Goal: Information Seeking & Learning: Find specific fact

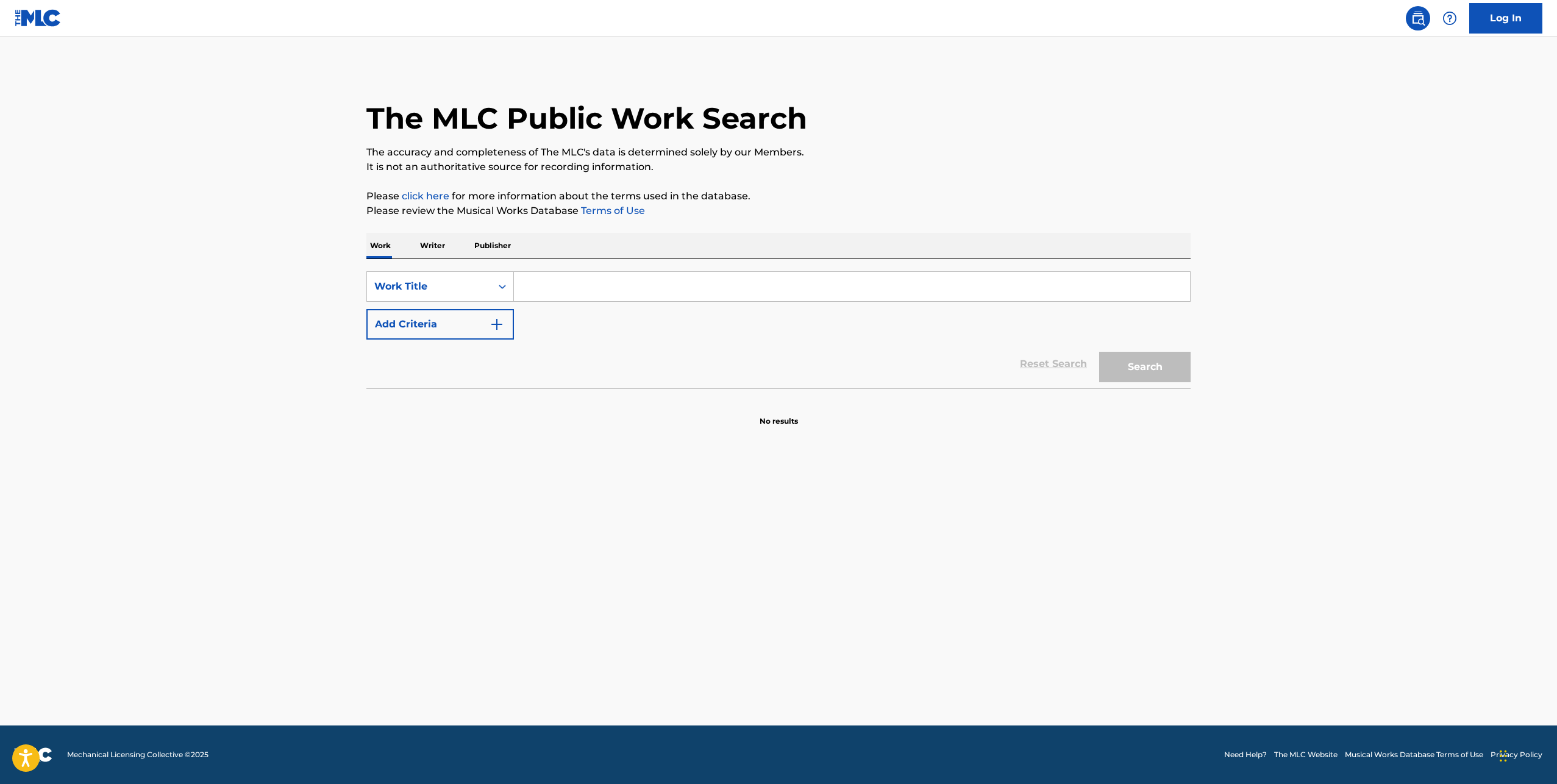
click at [568, 291] on input "Search Form" at bounding box center [852, 286] width 676 height 30
paste input "RHYTHM OF LOVE"
type input "RHYTHM OF LOVE"
click at [486, 317] on button "Add Criteria" at bounding box center [440, 324] width 148 height 30
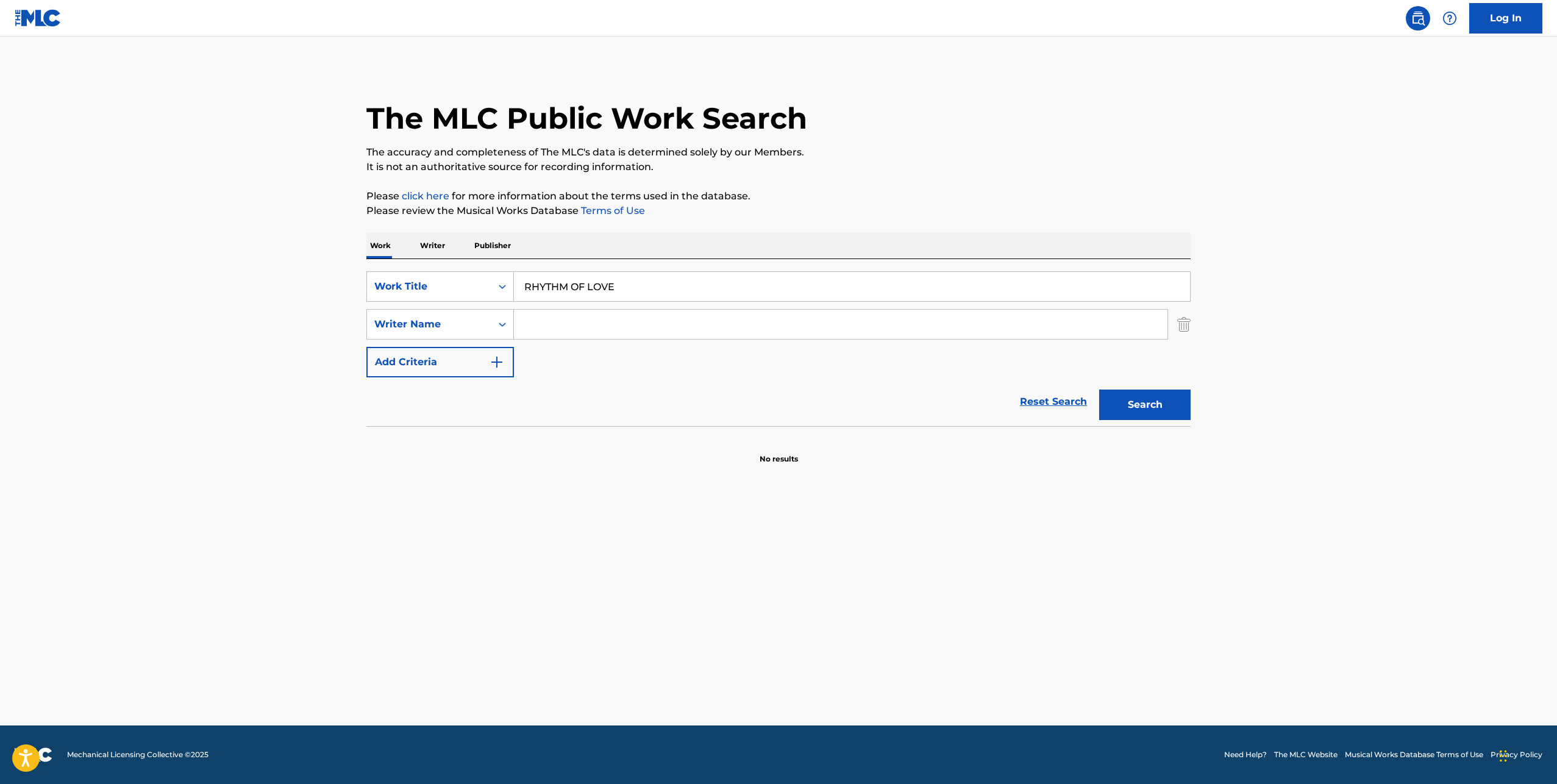
click at [547, 325] on input "Search Form" at bounding box center [841, 324] width 654 height 30
type input "CHAPMAN"
click at [1153, 405] on button "Search" at bounding box center [1145, 405] width 91 height 30
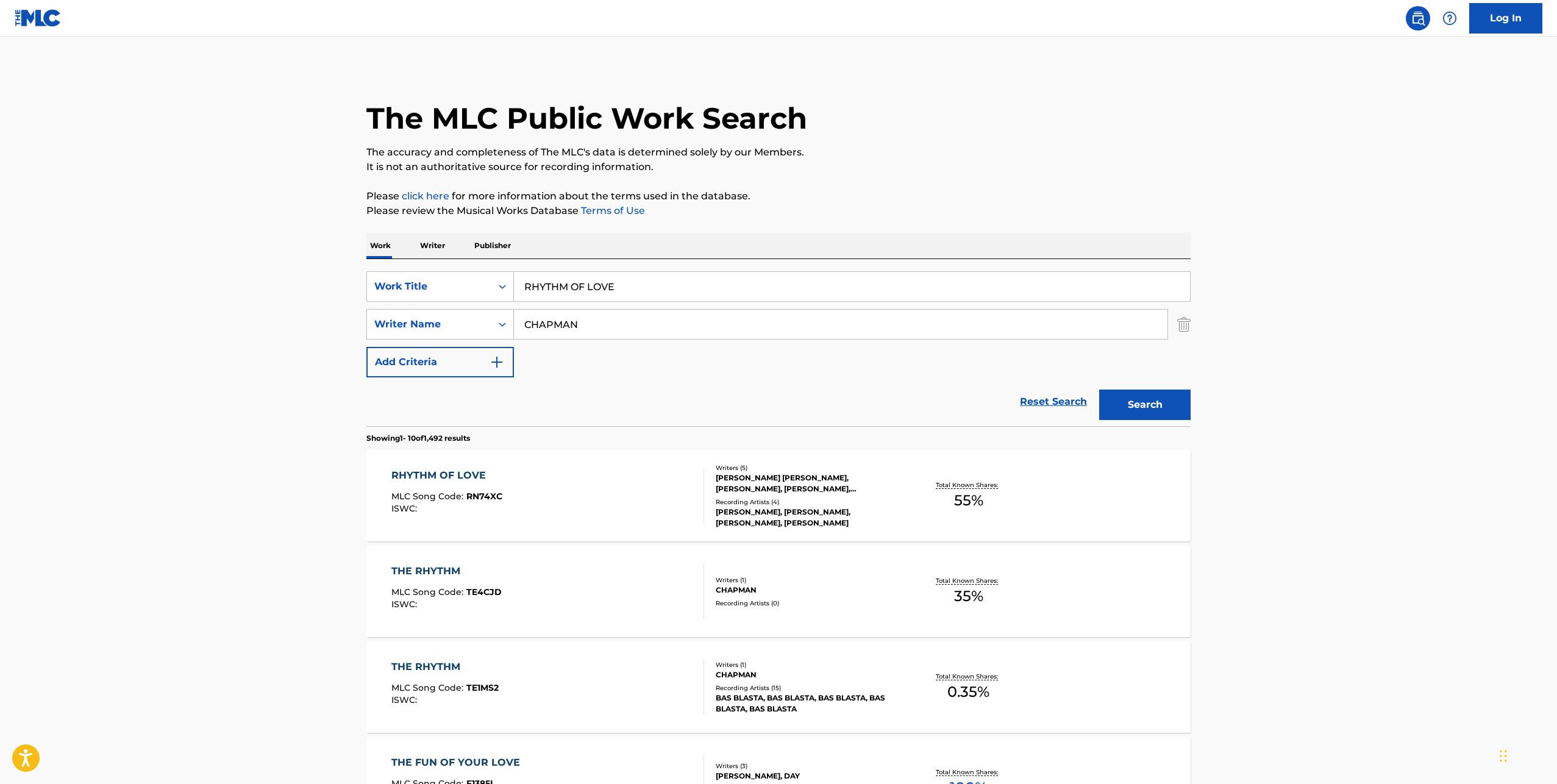
scroll to position [14, 0]
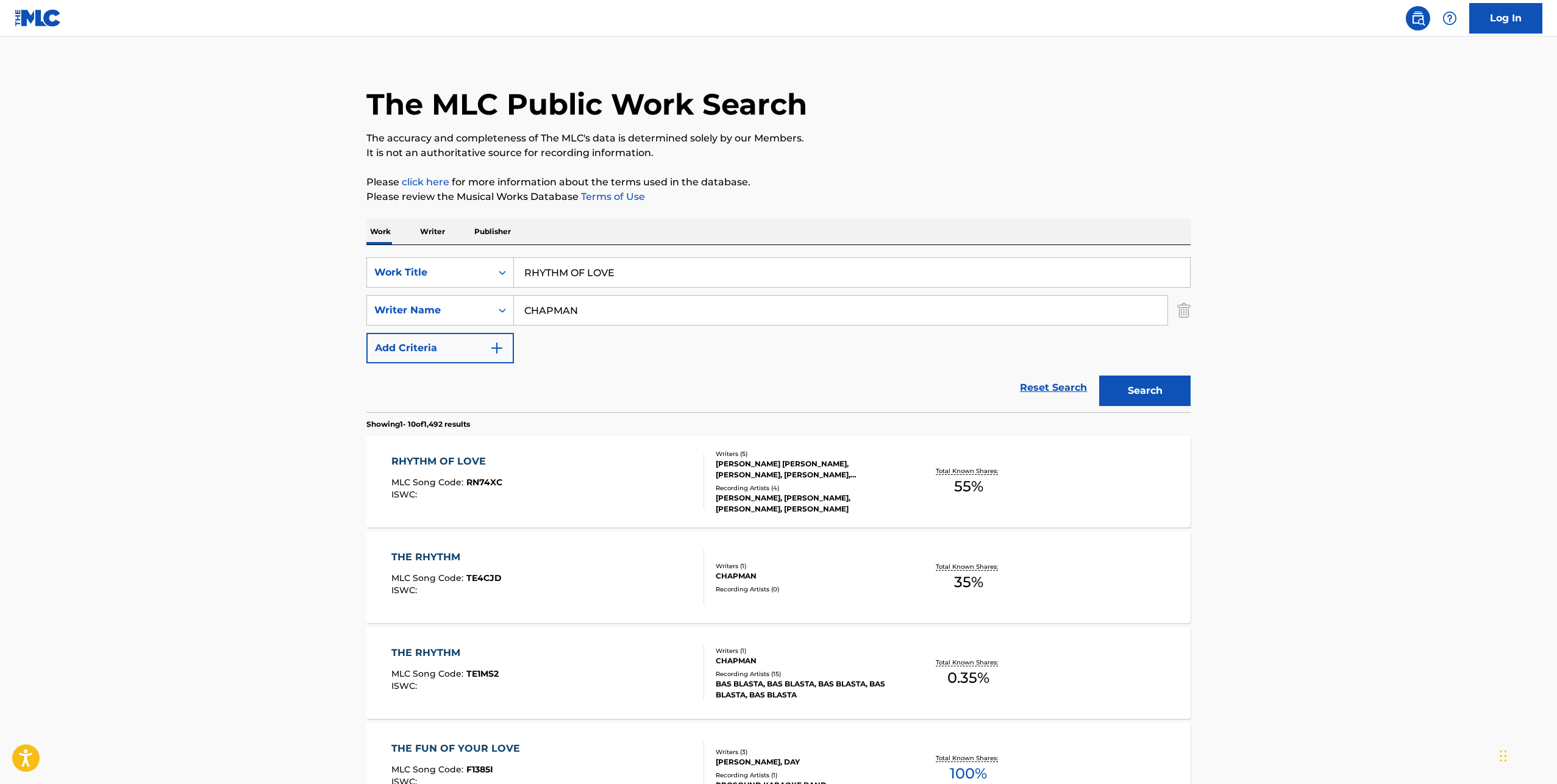
click at [558, 479] on div "RHYTHM OF LOVE MLC Song Code : RN74XC ISWC :" at bounding box center [548, 481] width 313 height 55
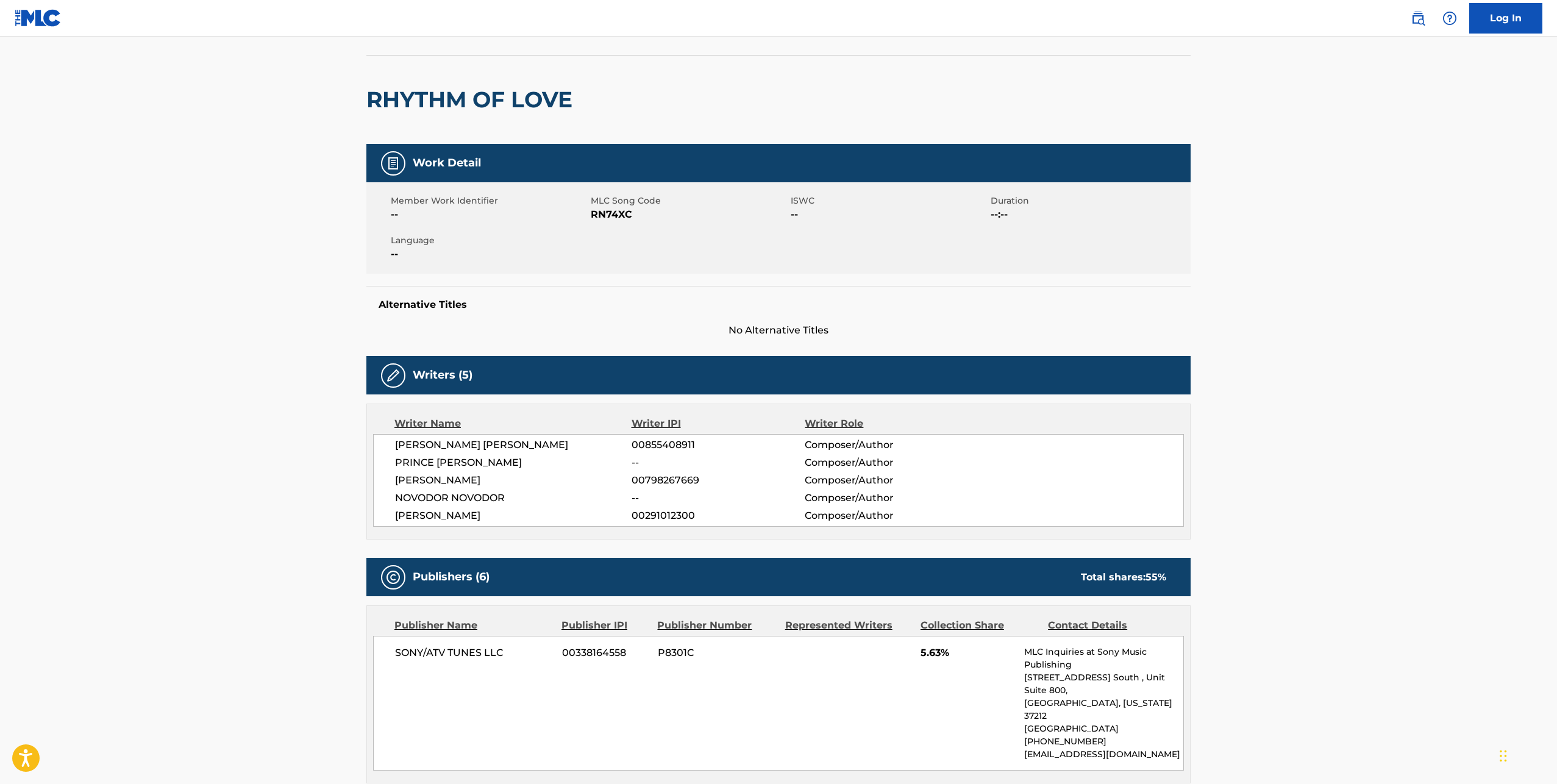
scroll to position [74, 0]
click at [449, 438] on span "[PERSON_NAME] [PERSON_NAME]" at bounding box center [513, 444] width 236 height 15
copy div "[PERSON_NAME] [PERSON_NAME]"
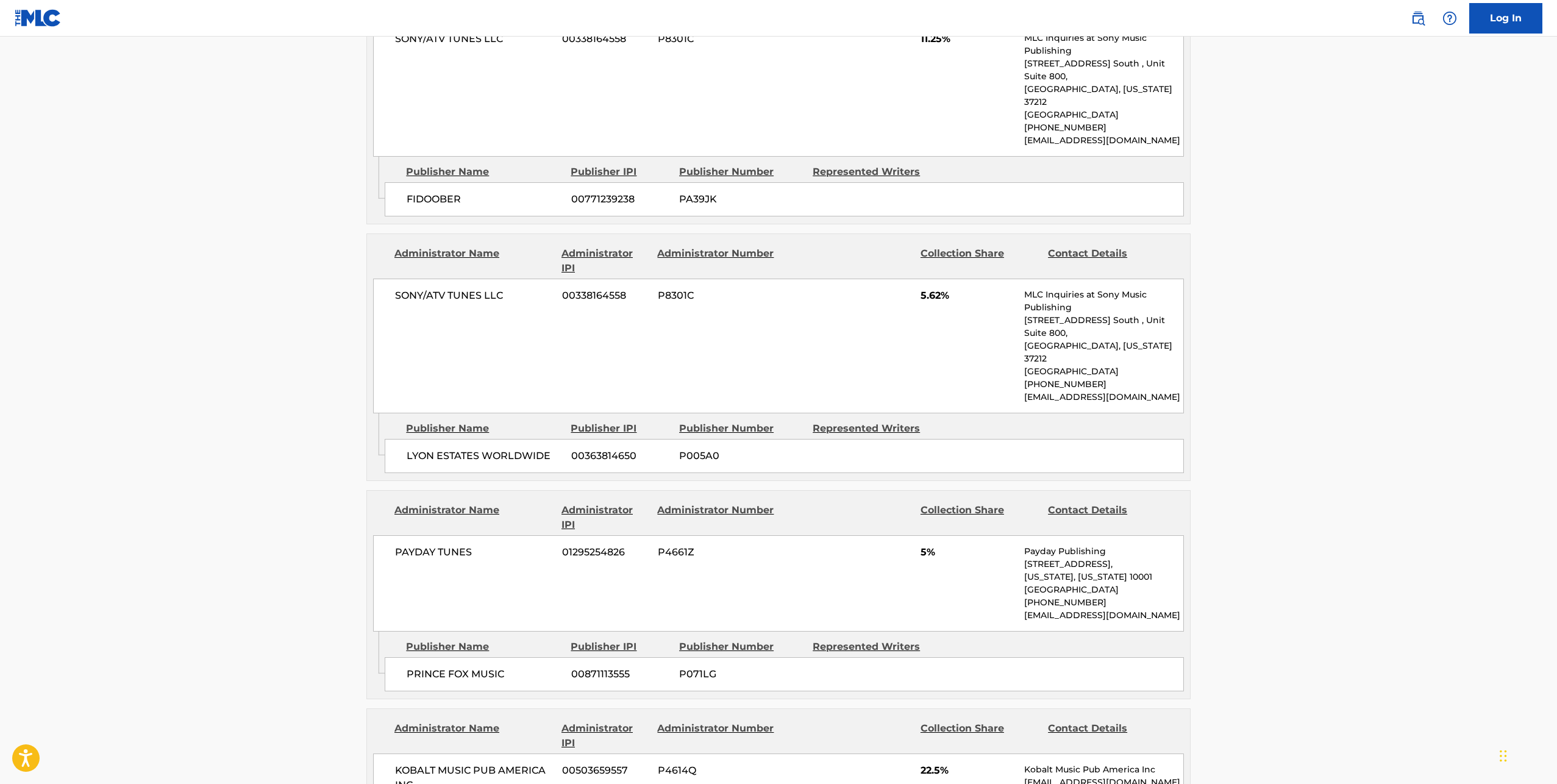
scroll to position [1093, 0]
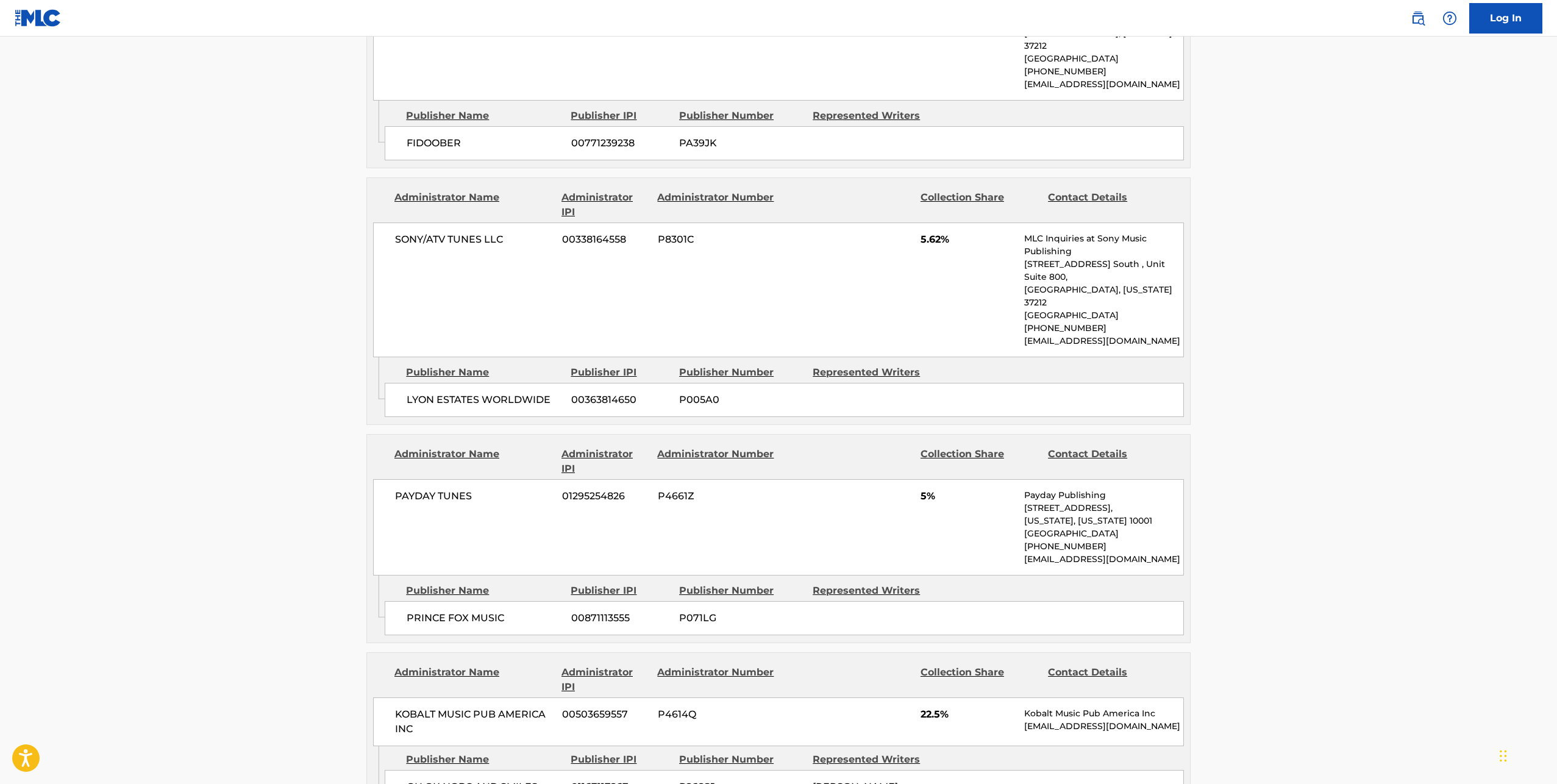
click at [432, 489] on span "PAYDAY TUNES" at bounding box center [474, 496] width 158 height 15
copy div "PAYDAY TUNES"
click at [462, 611] on span "PRINCE FOX MUSIC" at bounding box center [484, 618] width 155 height 15
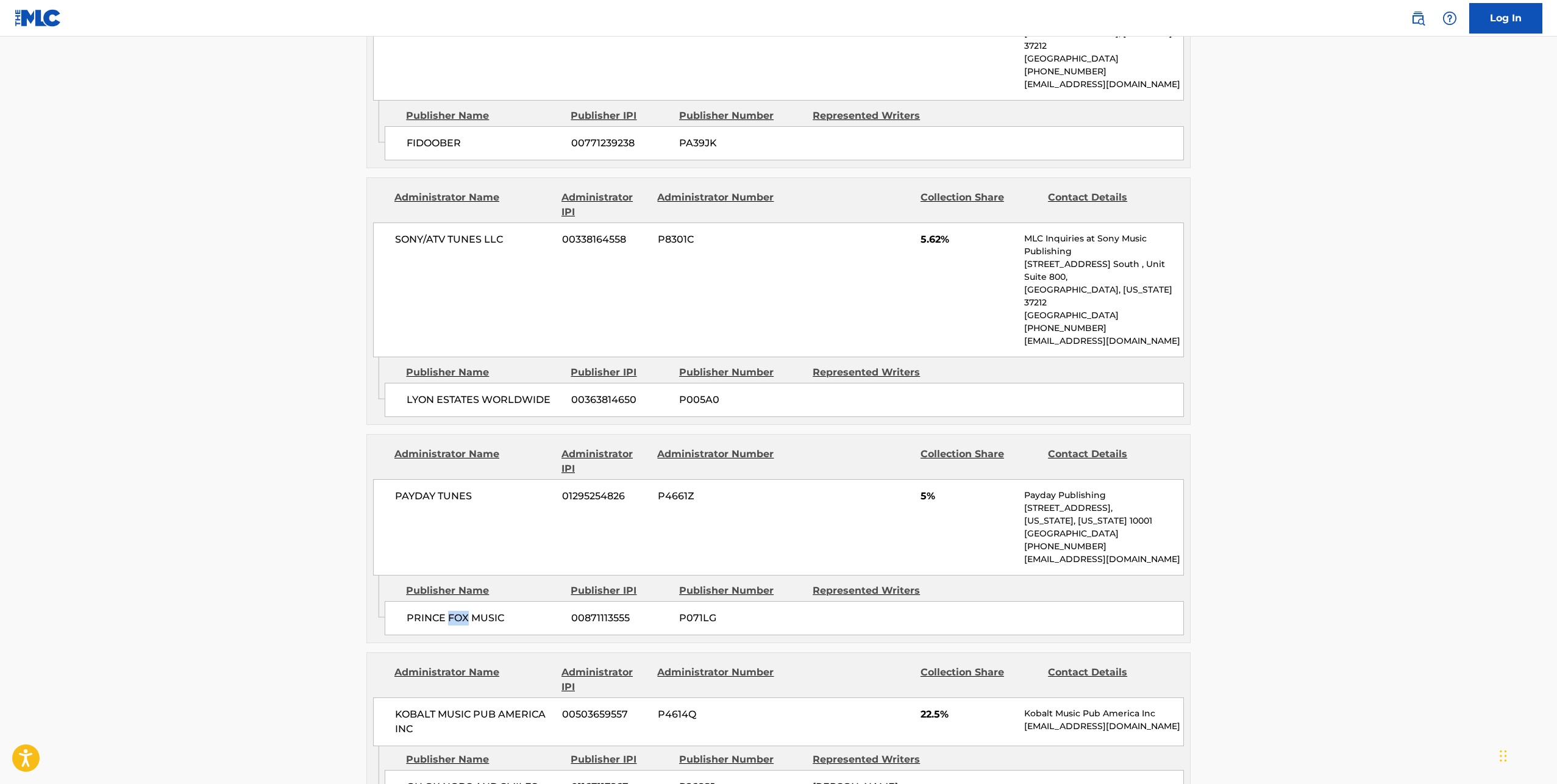
click at [462, 611] on span "PRINCE FOX MUSIC" at bounding box center [484, 618] width 155 height 15
copy div "PRINCE FOX MUSIC"
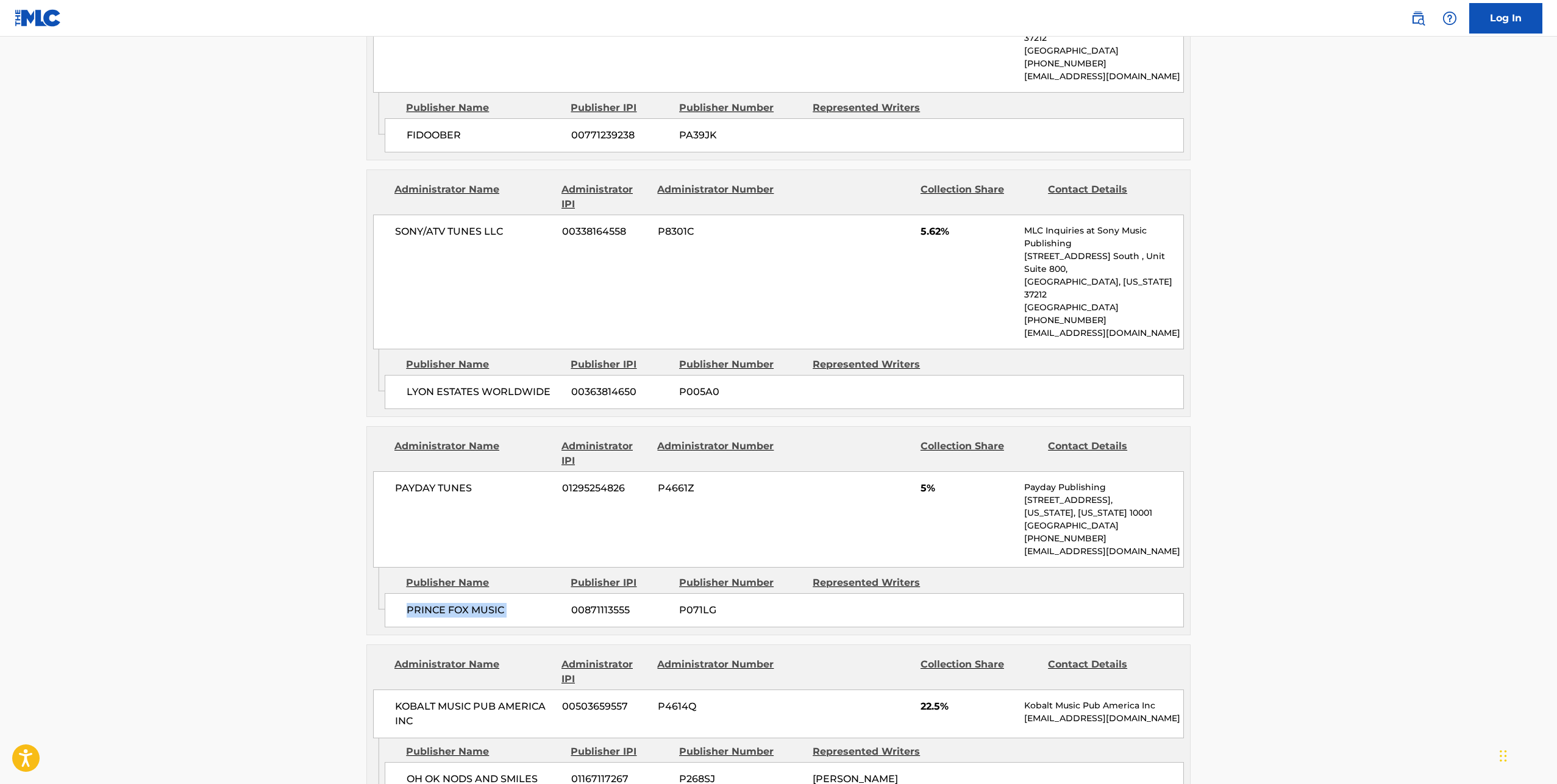
scroll to position [1101, 0]
click at [461, 225] on span "SONY/ATV TUNES LLC" at bounding box center [474, 232] width 158 height 15
copy div "SONY/ATV TUNES LLC"
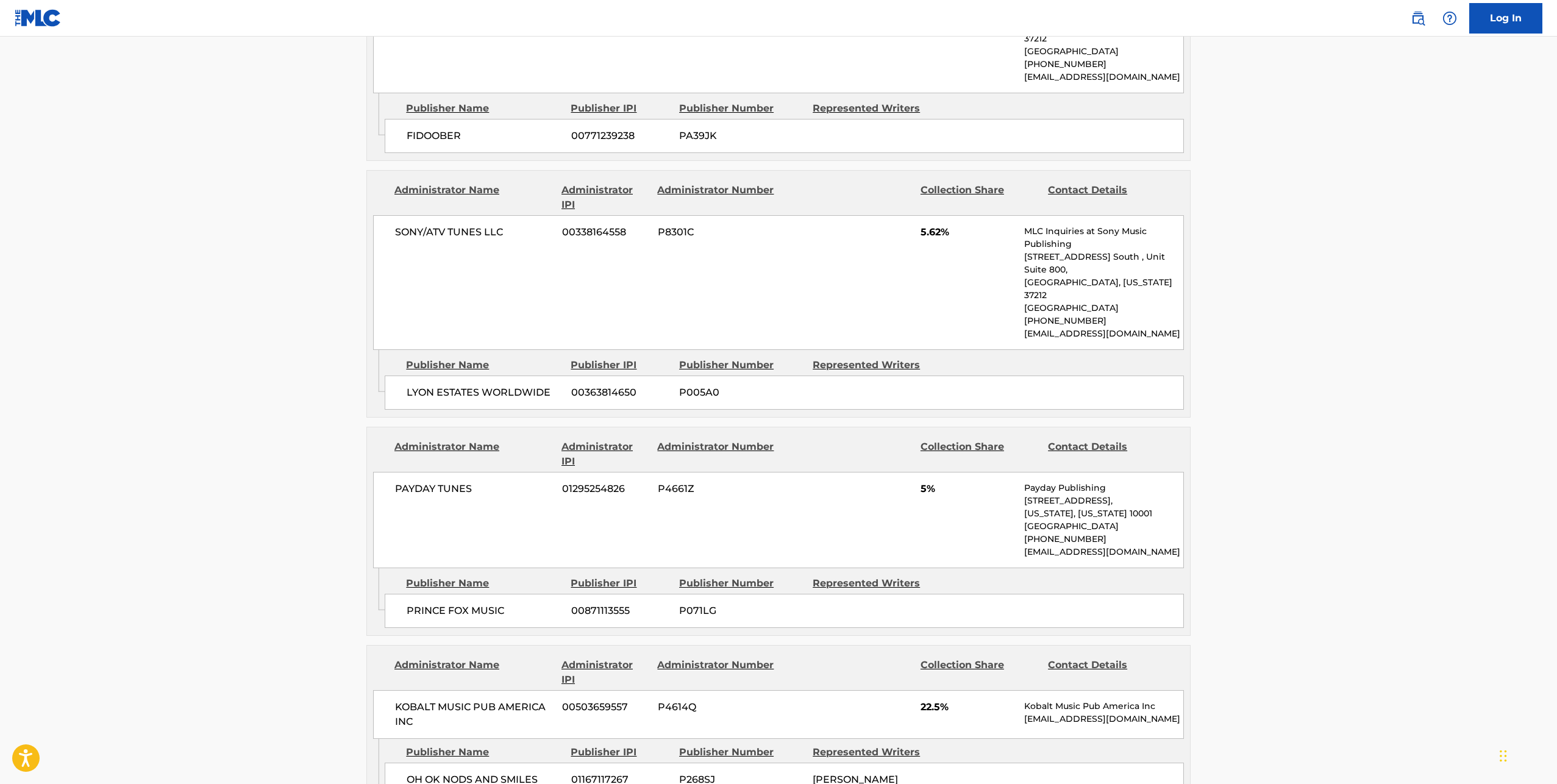
click at [425, 385] on span "LYON ESTATES WORLDWIDE" at bounding box center [484, 392] width 155 height 15
copy div "LYON ESTATES WORLDWIDE"
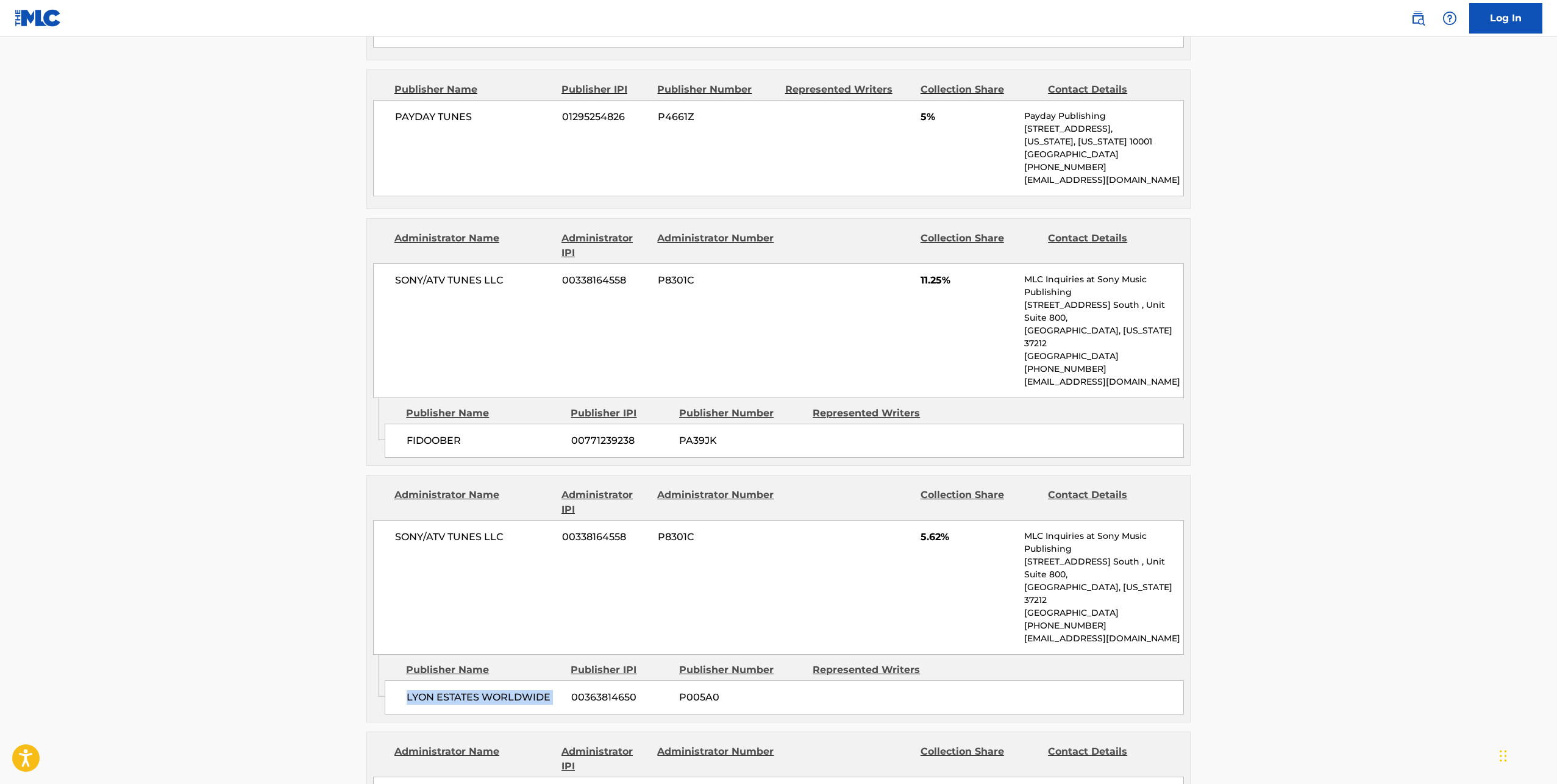
scroll to position [792, 0]
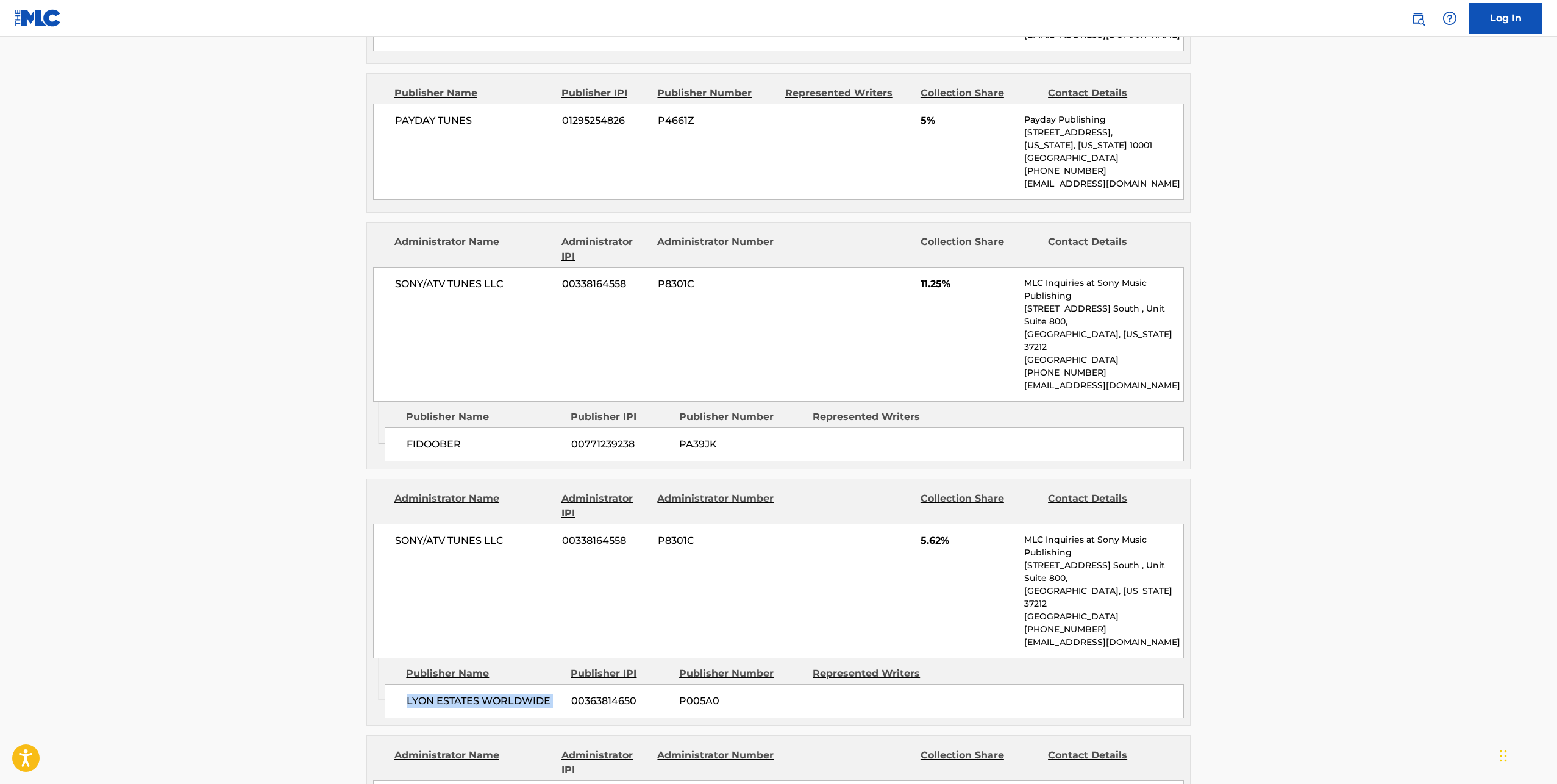
click at [444, 277] on span "SONY/ATV TUNES LLC" at bounding box center [474, 284] width 158 height 15
copy div "SONY/ATV TUNES LLC"
click at [443, 437] on span "FIDOOBER" at bounding box center [484, 444] width 155 height 15
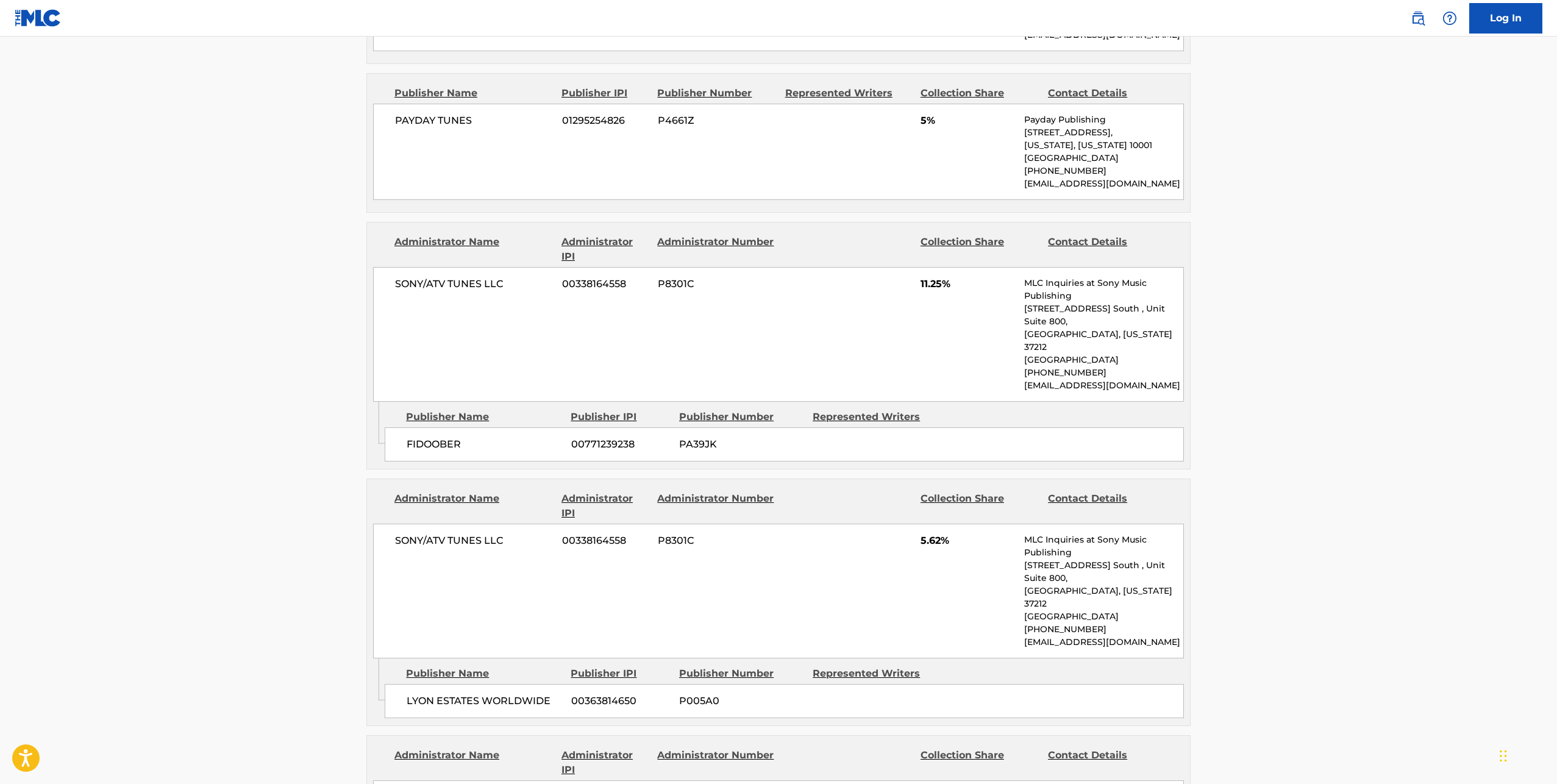
click at [443, 437] on span "FIDOOBER" at bounding box center [484, 444] width 155 height 15
copy div "FIDOOBER"
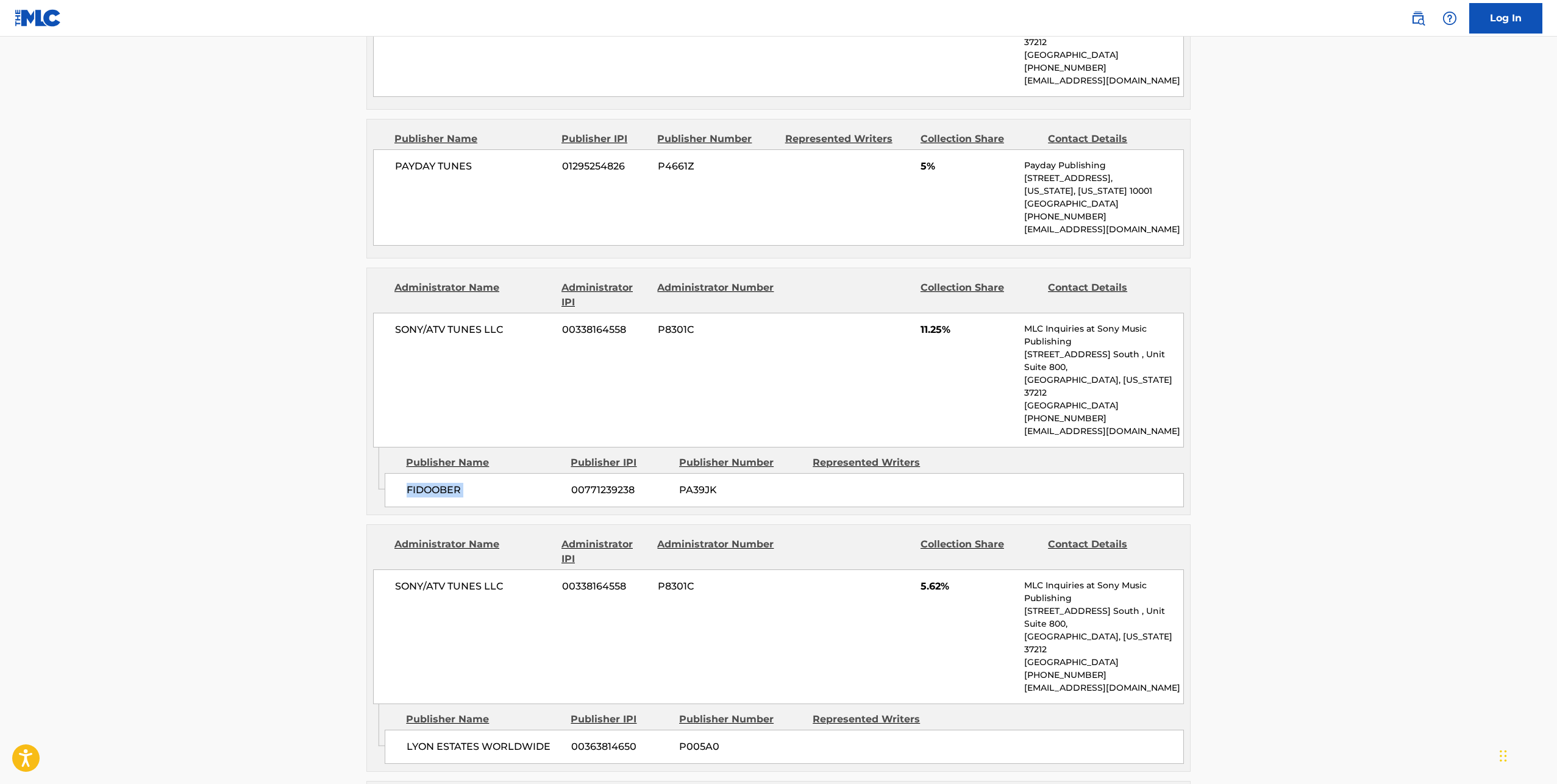
scroll to position [745, 0]
click at [441, 161] on span "PAYDAY TUNES" at bounding box center [474, 168] width 158 height 15
copy div "PAYDAY TUNES"
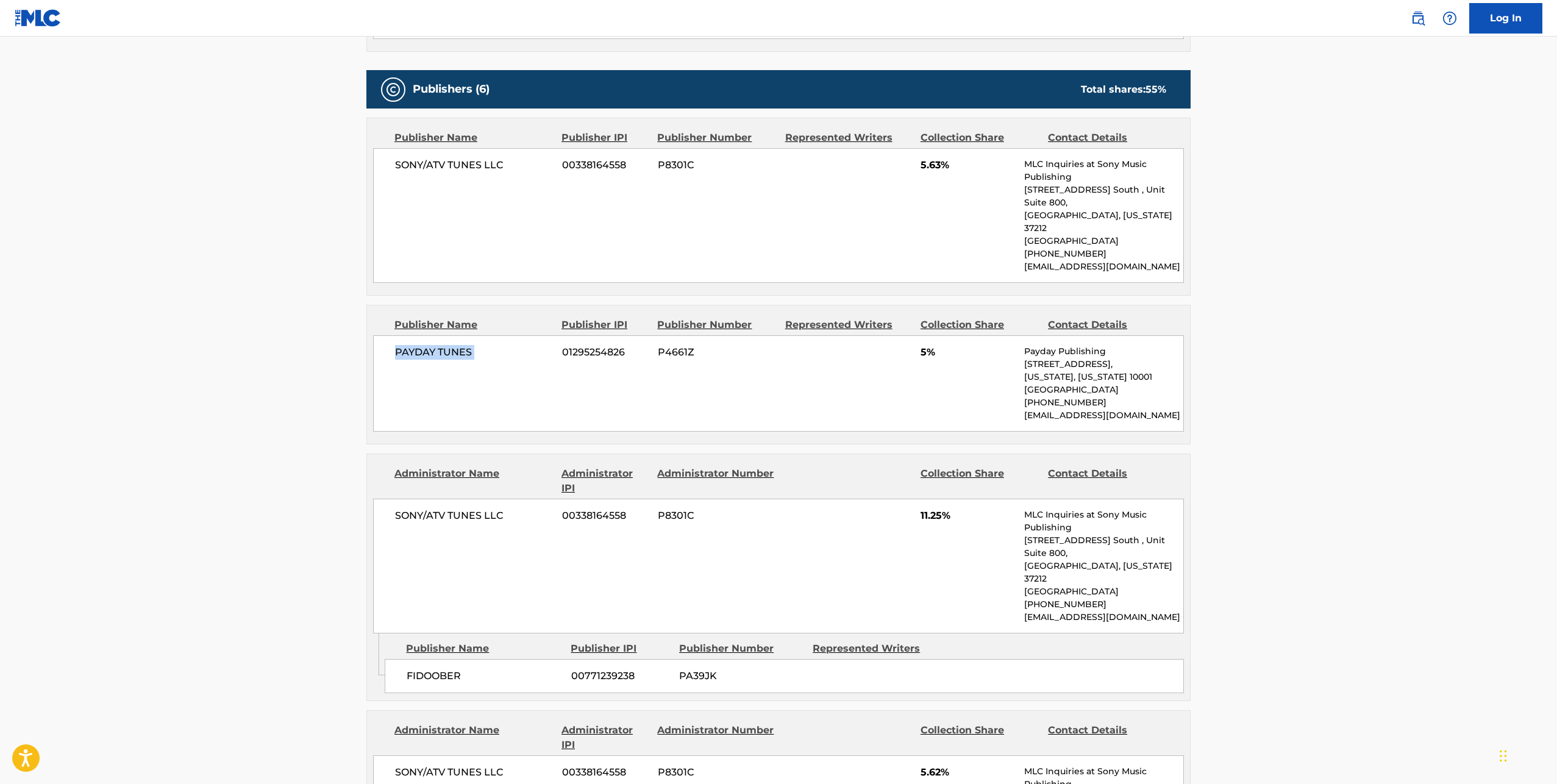
scroll to position [537, 0]
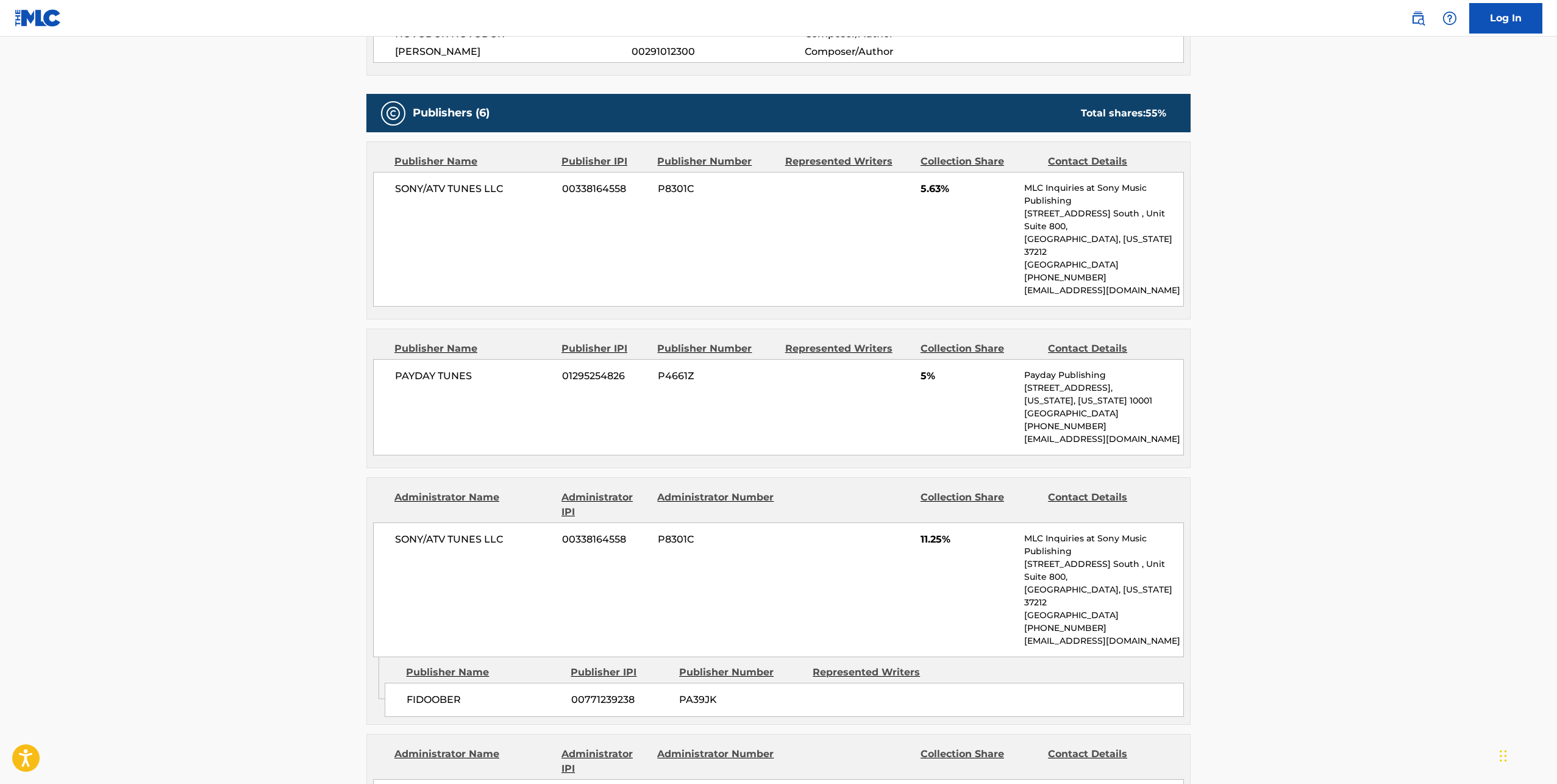
click at [455, 189] on span "SONY/ATV TUNES LLC" at bounding box center [474, 189] width 158 height 15
copy div "SONY/ATV TUNES LLC"
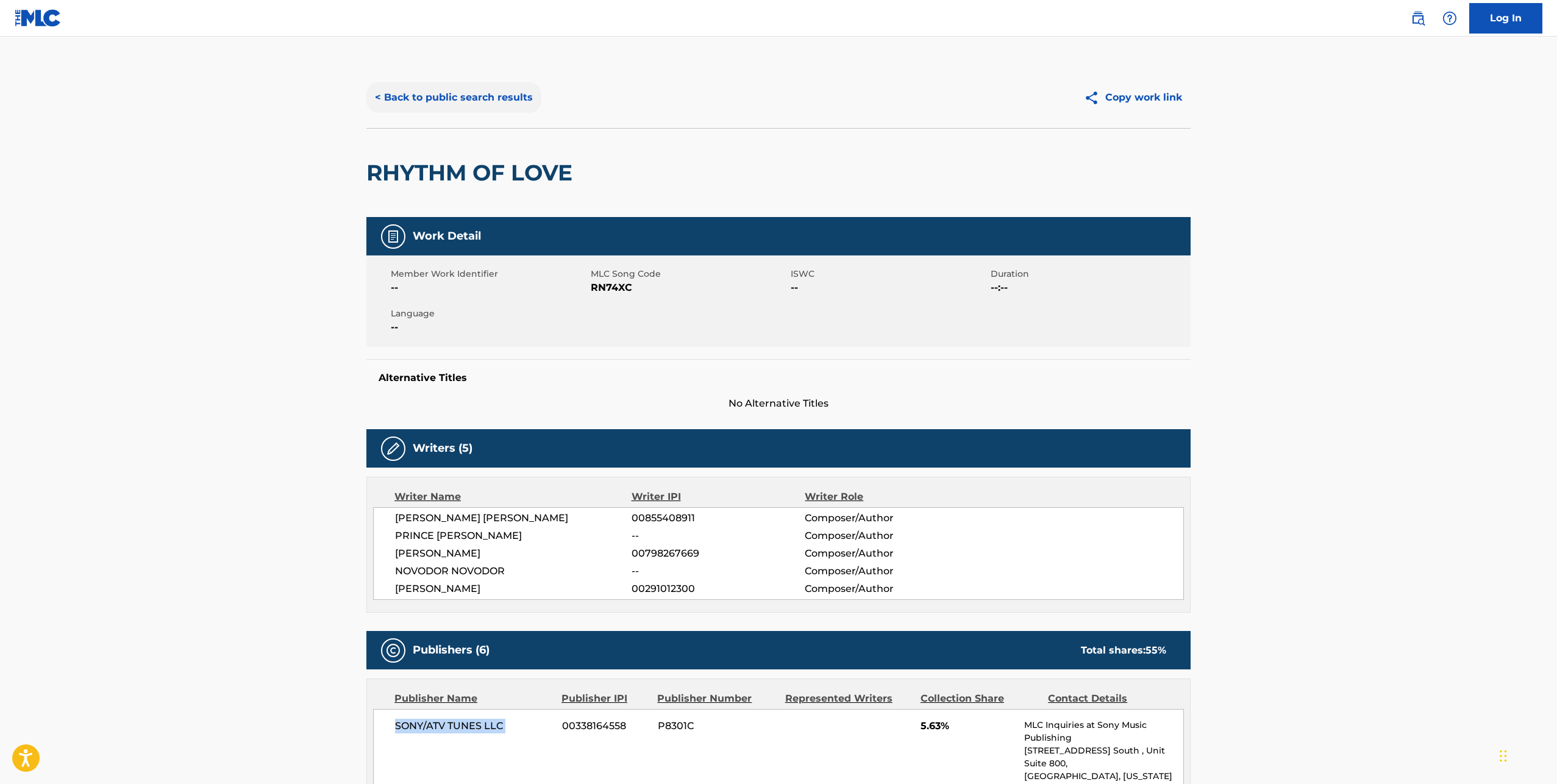
click at [425, 100] on button "< Back to public search results" at bounding box center [453, 97] width 175 height 30
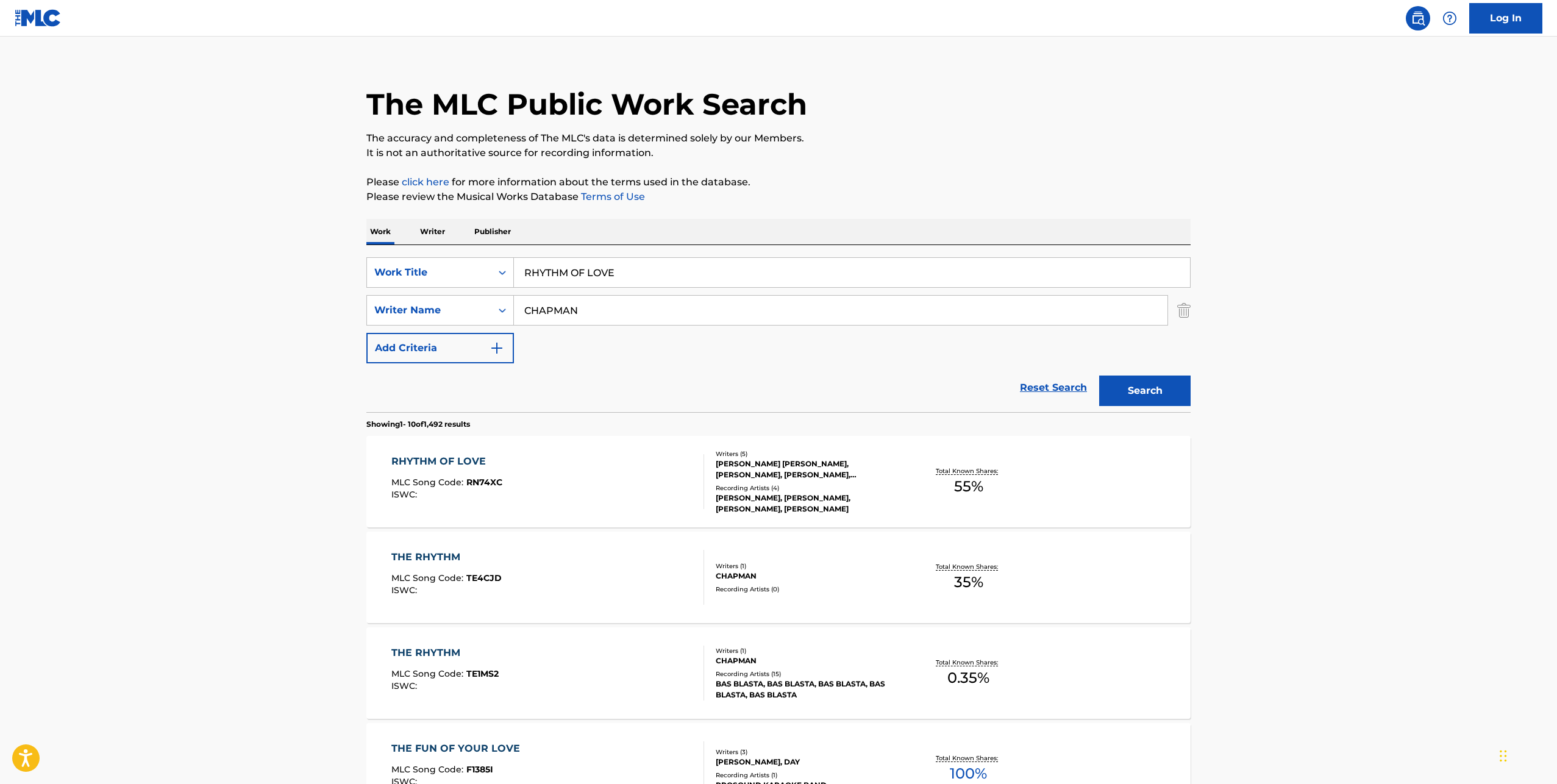
click at [561, 275] on input "RHYTHM OF LOVE" at bounding box center [852, 272] width 676 height 30
paste input "INVINCIBL"
type input "INVINCIBLE"
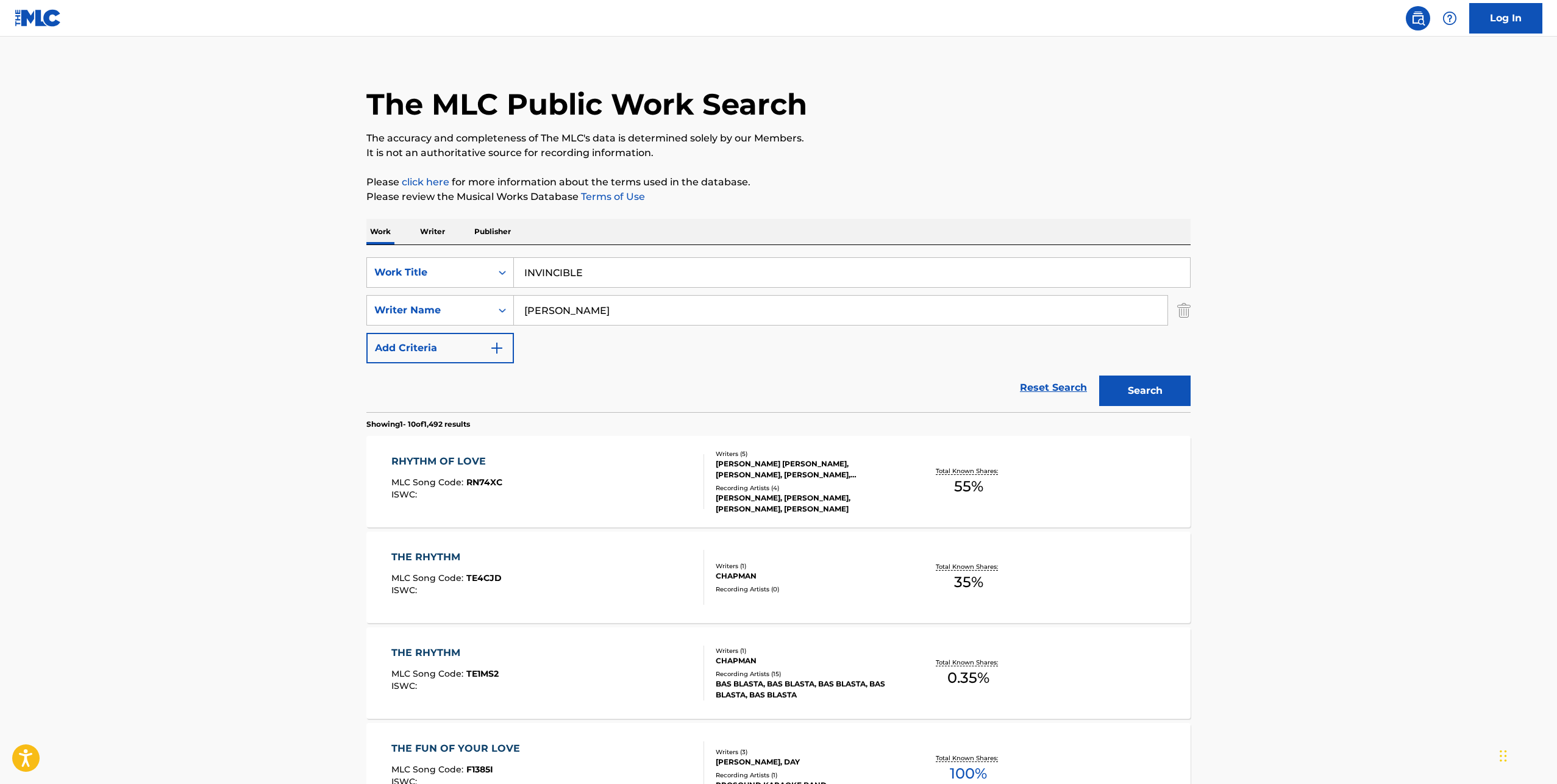
type input "[PERSON_NAME]"
click at [1099, 376] on button "Search" at bounding box center [1145, 390] width 91 height 30
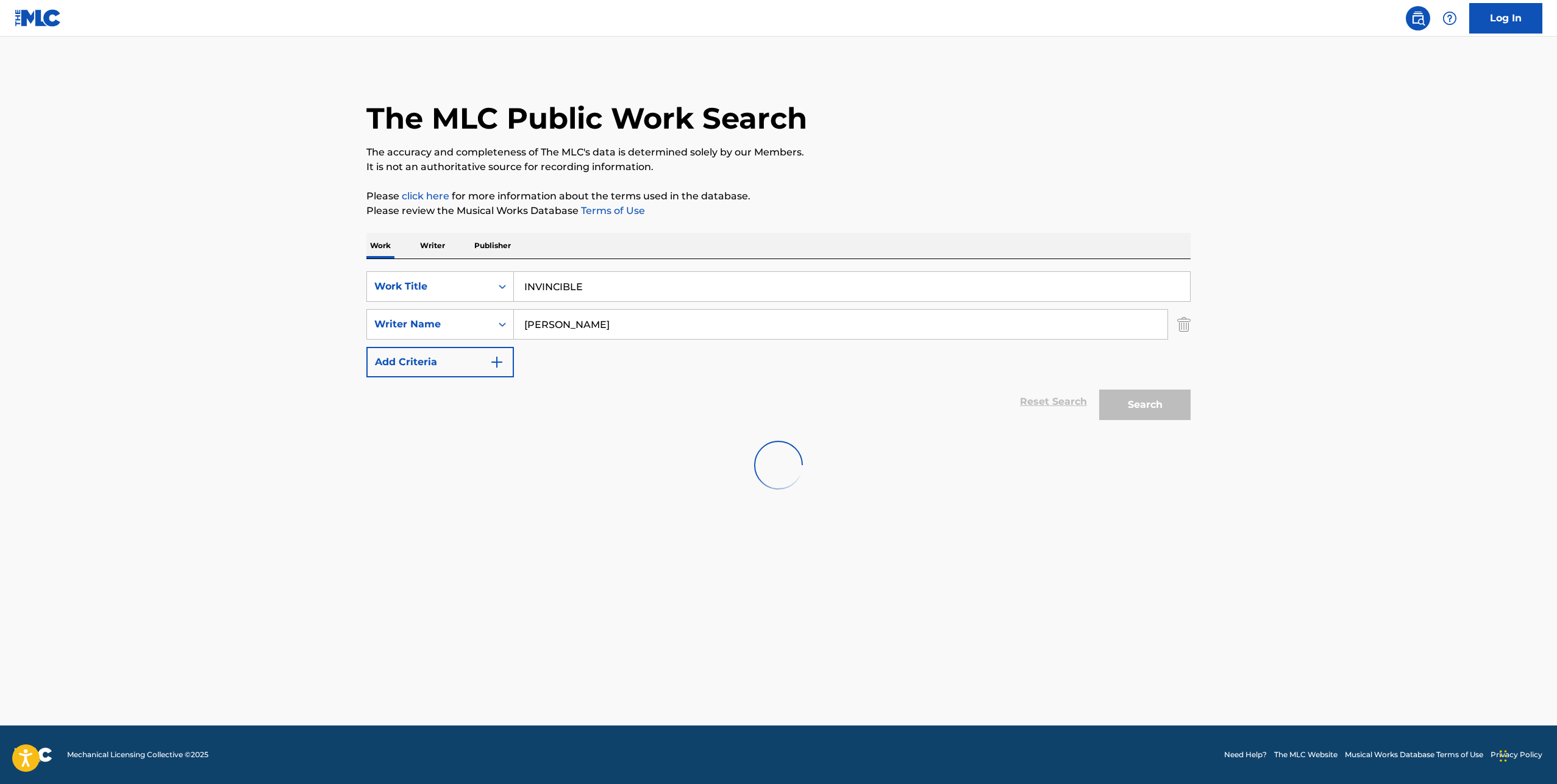
scroll to position [0, 0]
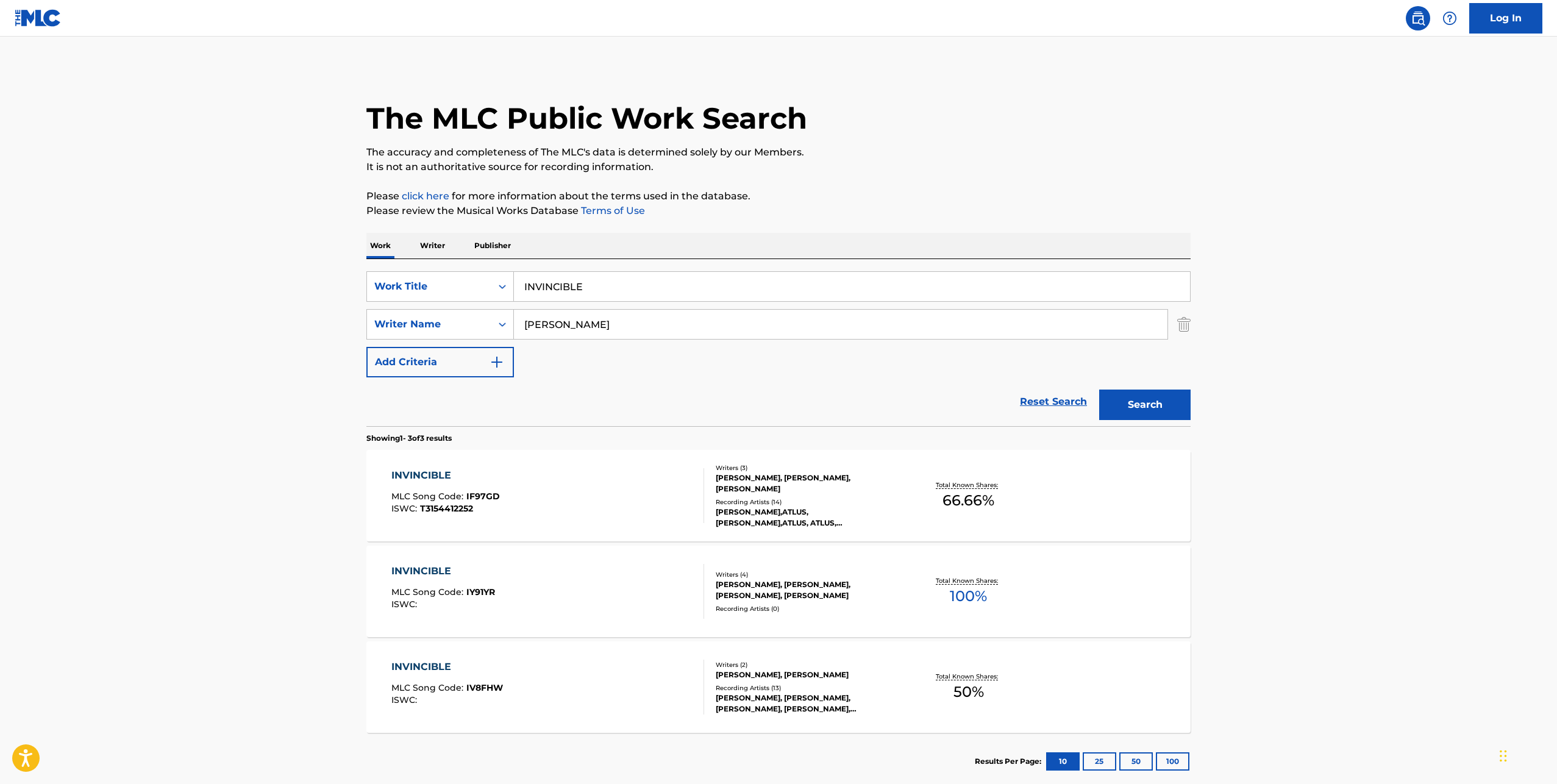
click at [572, 662] on div "INVINCIBLE MLC Song Code : IV8FHW ISWC :" at bounding box center [548, 686] width 313 height 55
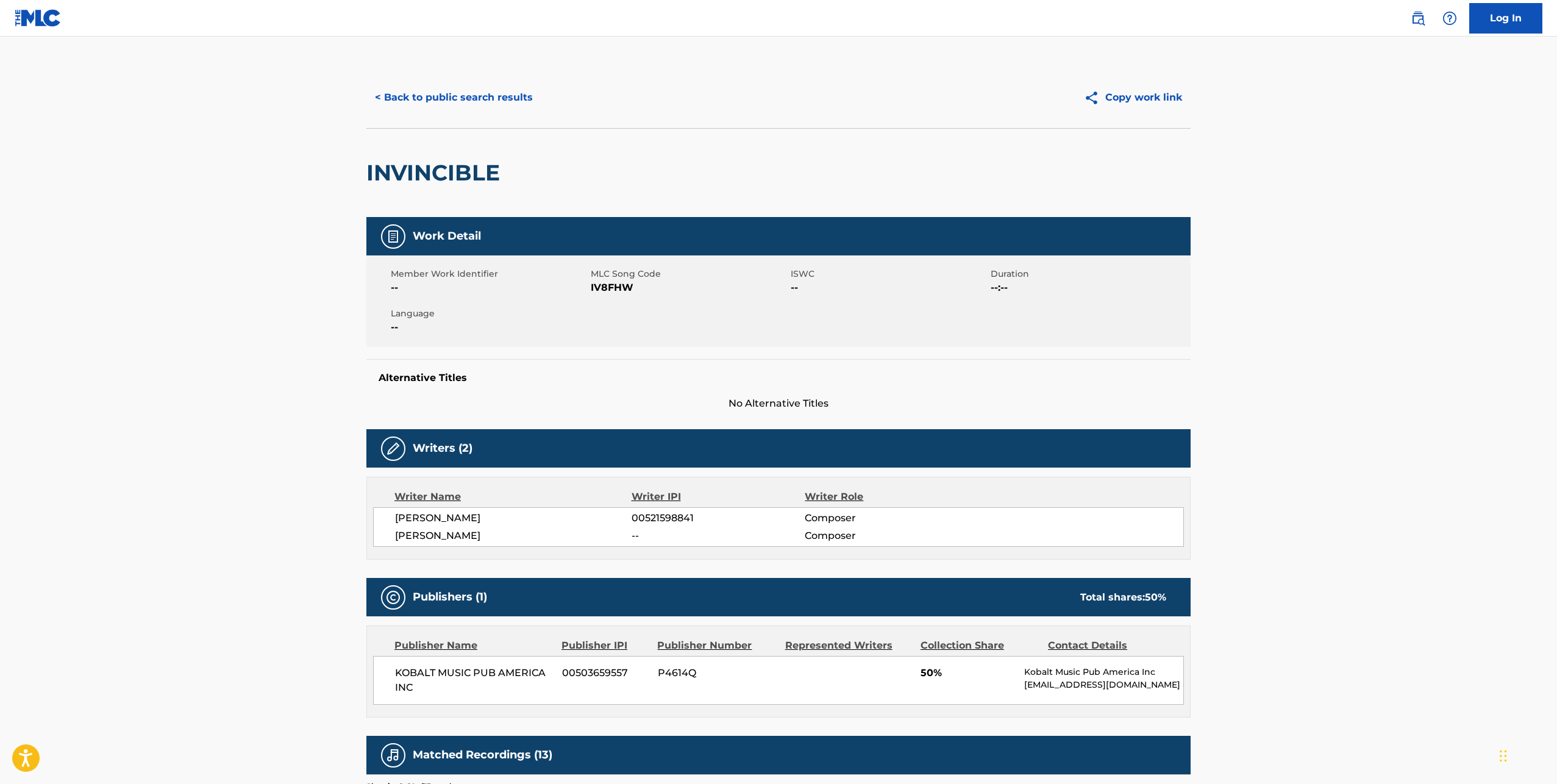
click at [606, 294] on span "IV8FHW" at bounding box center [689, 288] width 197 height 15
copy span "IV8FHW"
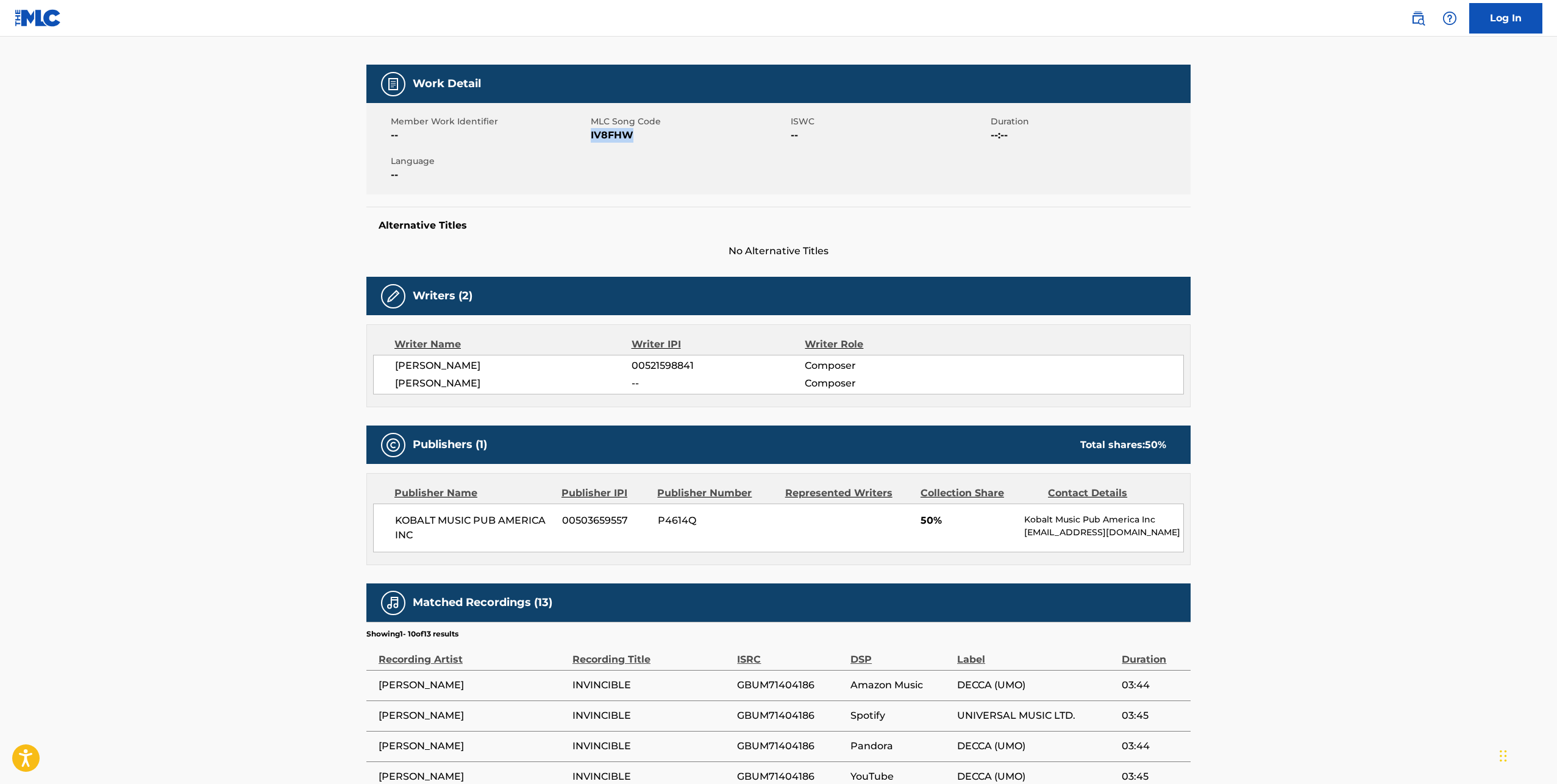
scroll to position [154, 0]
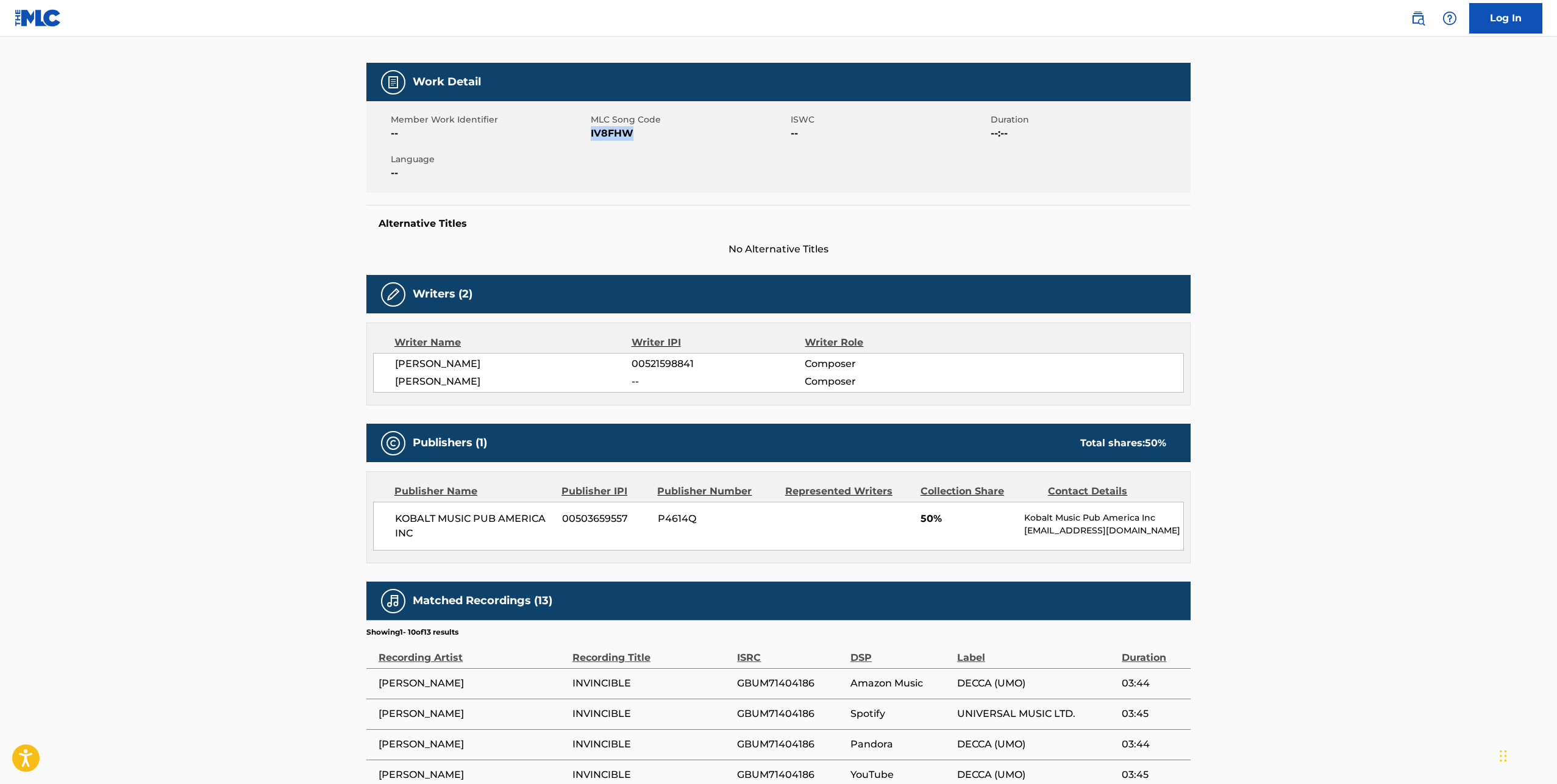
click at [405, 534] on span "KOBALT MUSIC PUB AMERICA INC" at bounding box center [474, 526] width 158 height 30
click at [421, 518] on span "KOBALT MUSIC PUB AMERICA INC" at bounding box center [474, 526] width 158 height 30
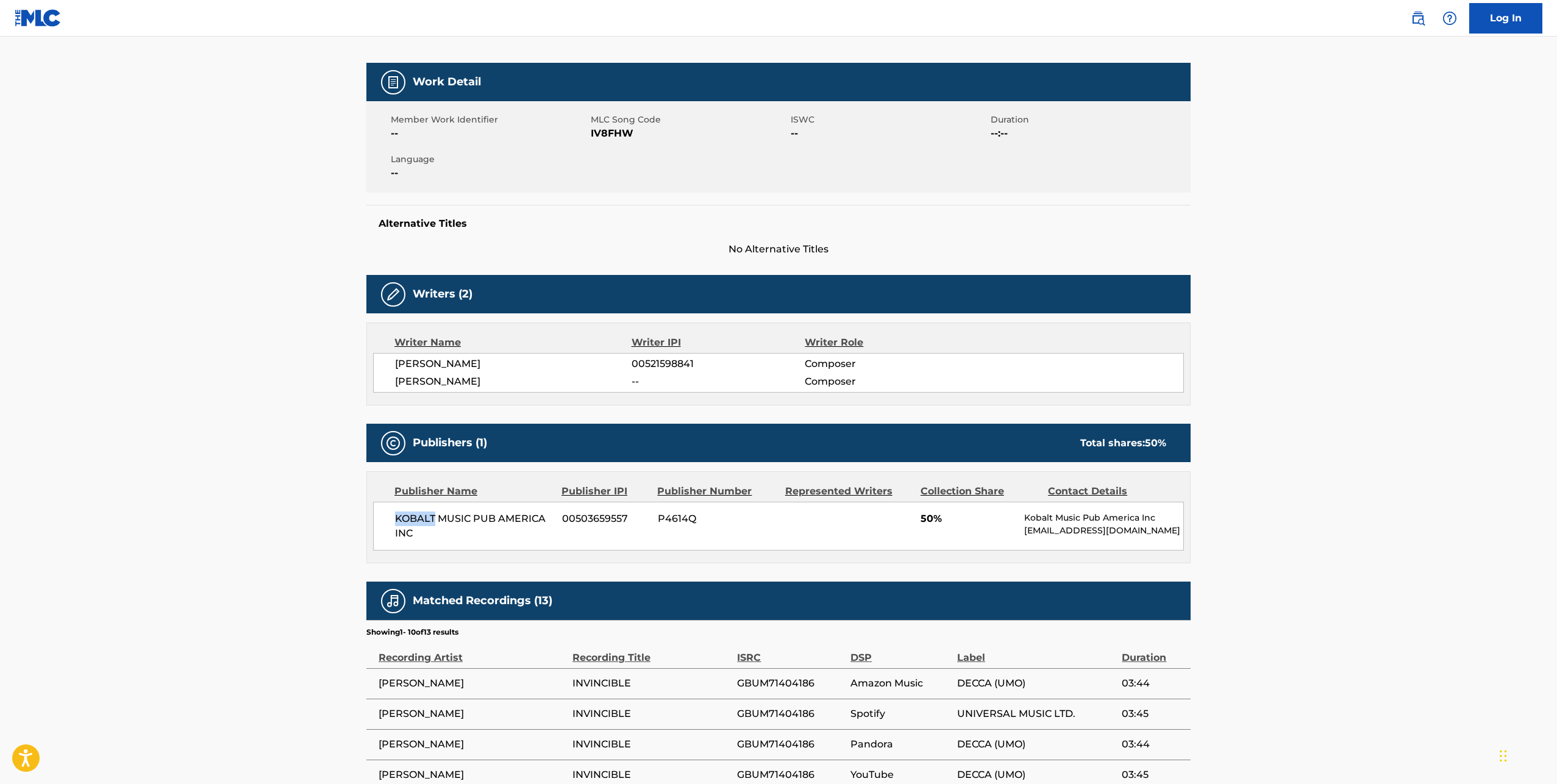
click at [421, 518] on span "KOBALT MUSIC PUB AMERICA INC" at bounding box center [474, 526] width 158 height 30
